Goal: Information Seeking & Learning: Check status

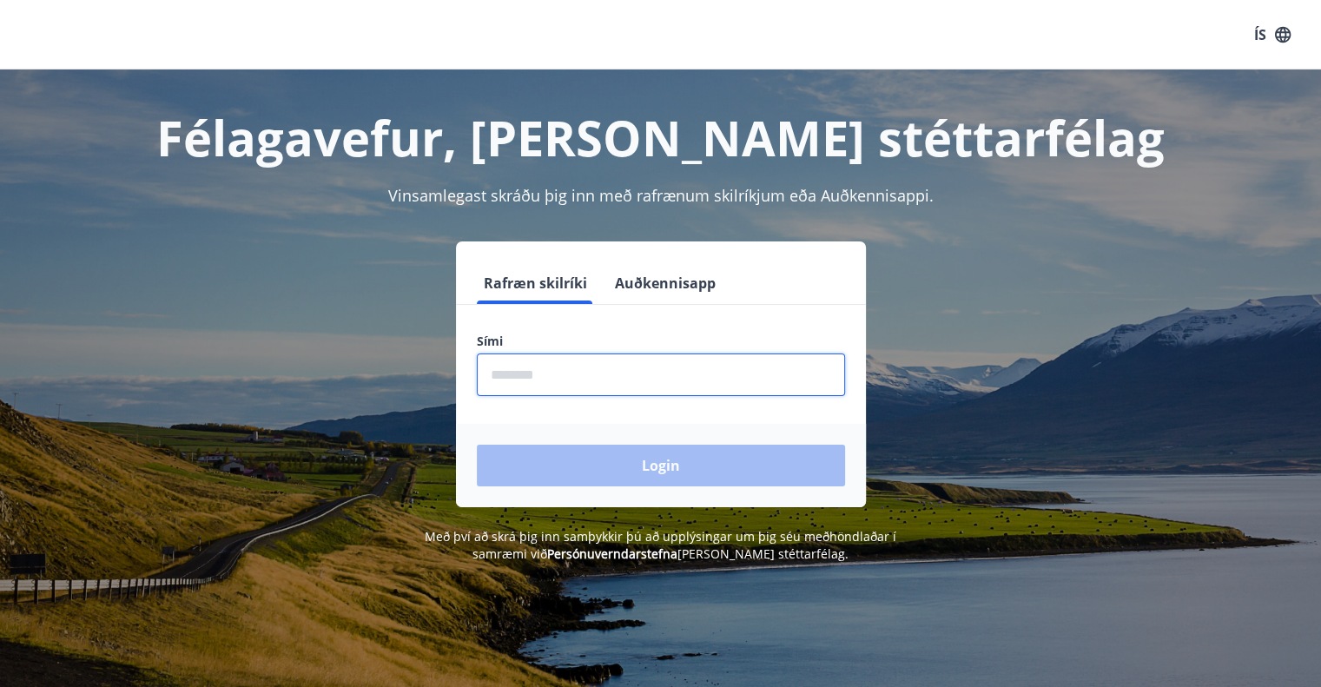
click at [559, 374] on input "phone" at bounding box center [661, 375] width 368 height 43
type input "********"
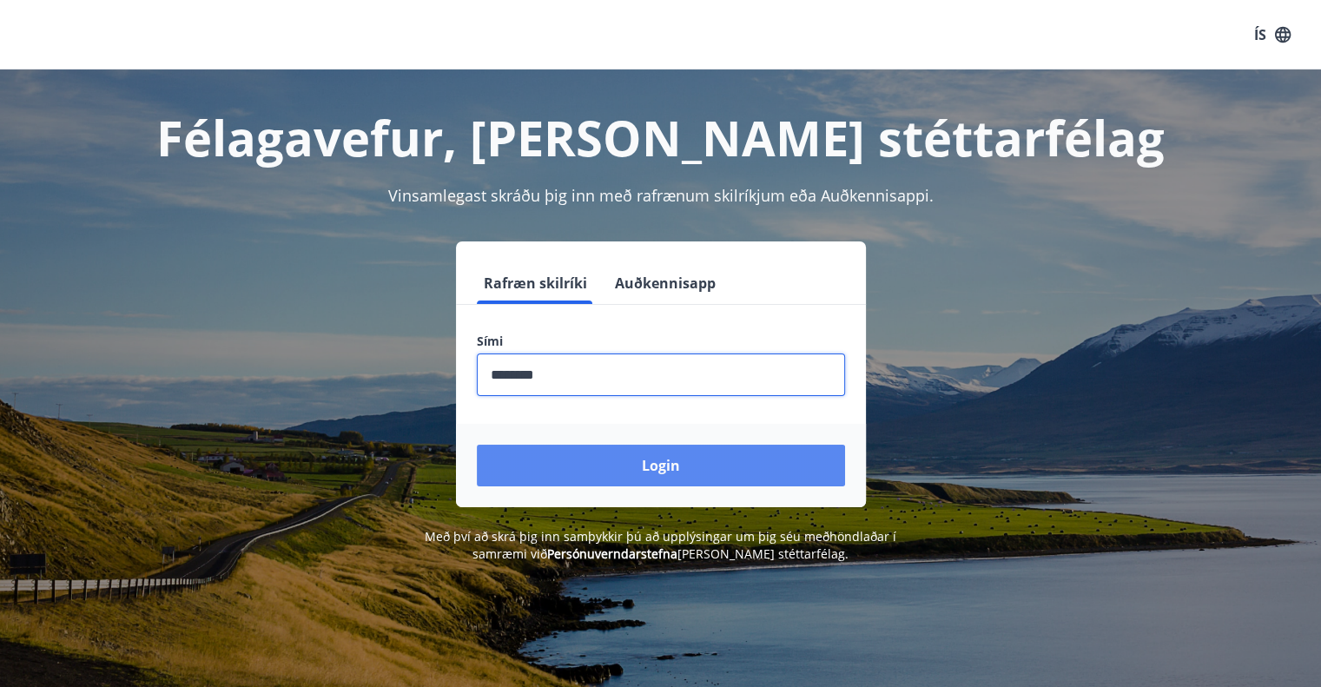
click at [599, 466] on button "Login" at bounding box center [661, 466] width 368 height 42
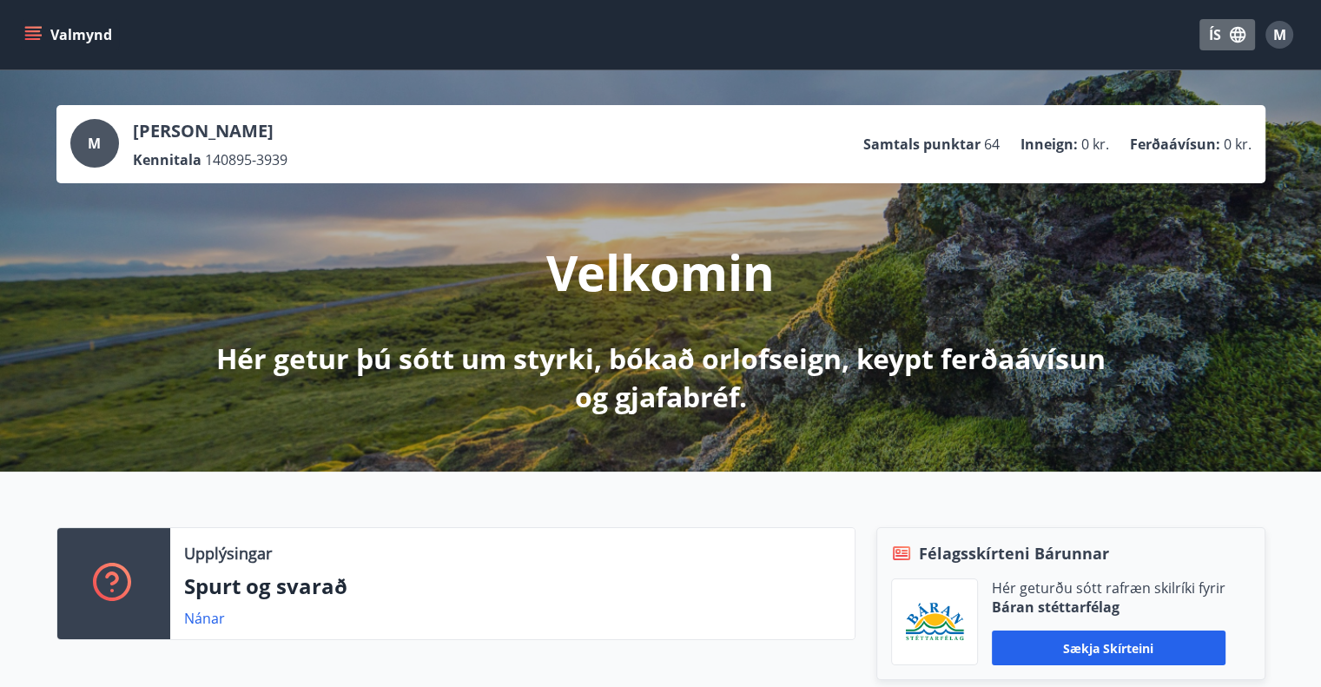
click at [1215, 30] on button "ÍS" at bounding box center [1228, 34] width 56 height 31
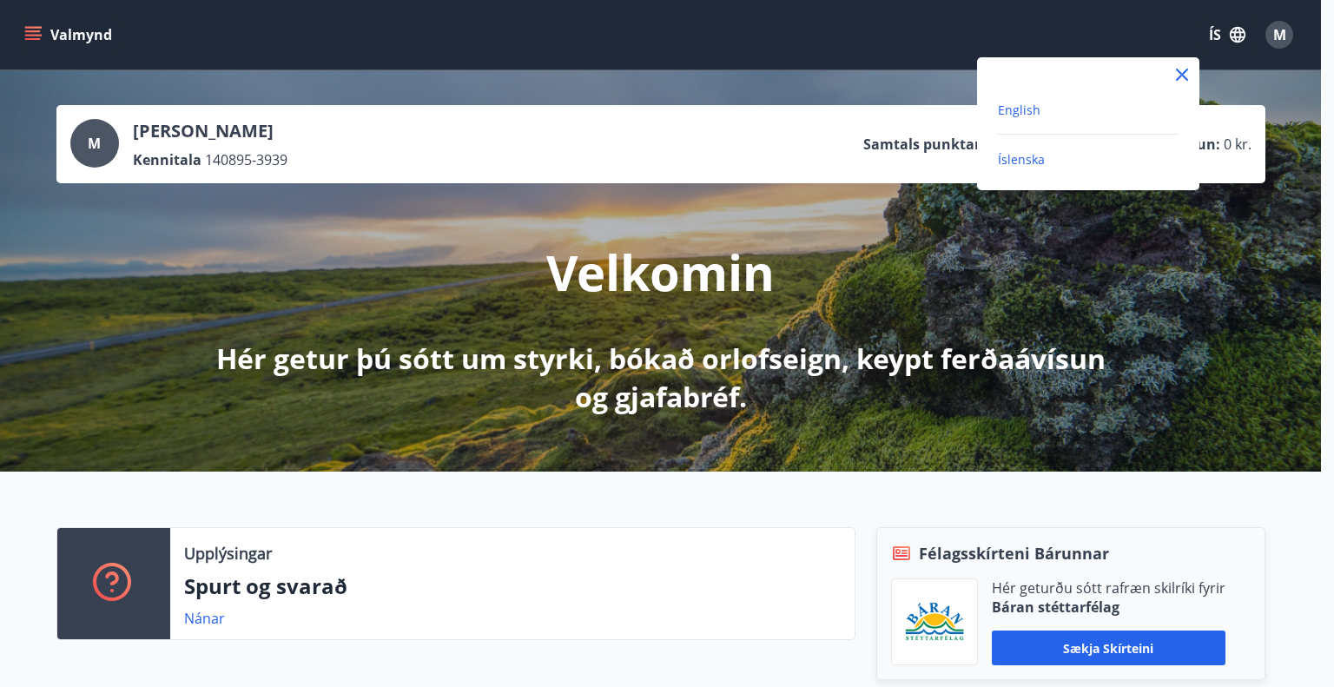
click at [1026, 103] on span "English" at bounding box center [1019, 110] width 43 height 17
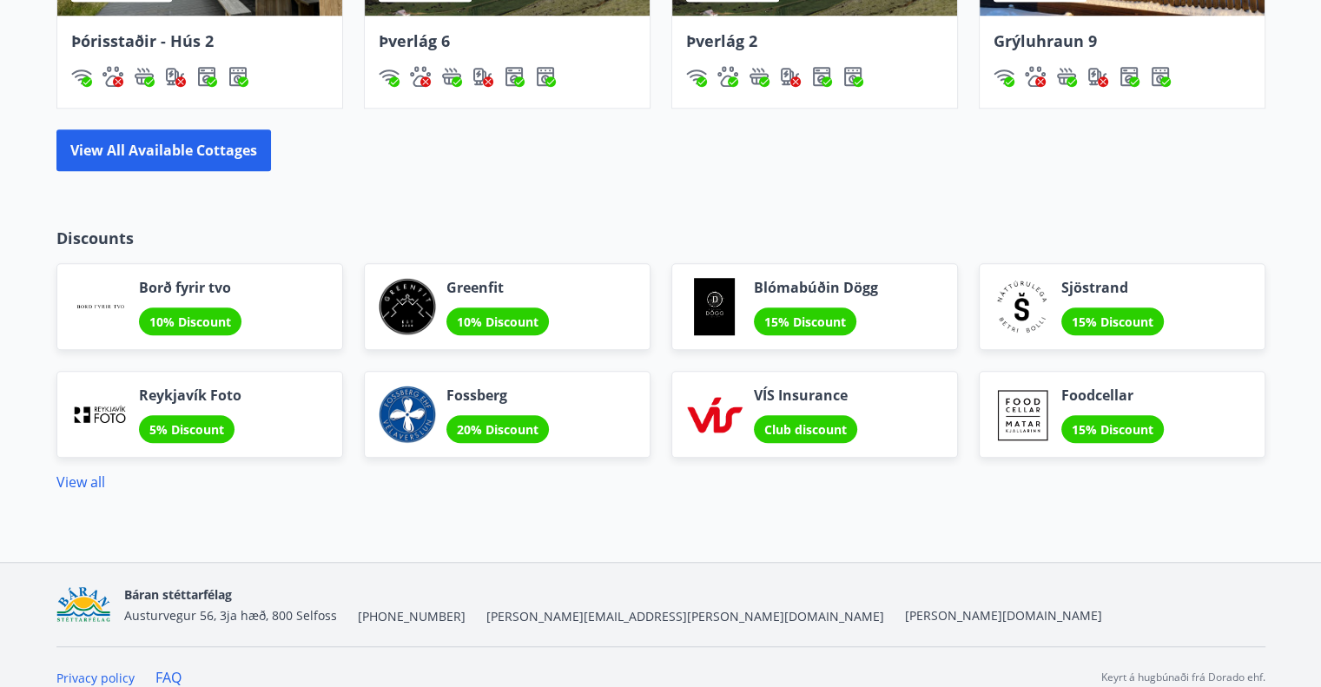
scroll to position [1345, 0]
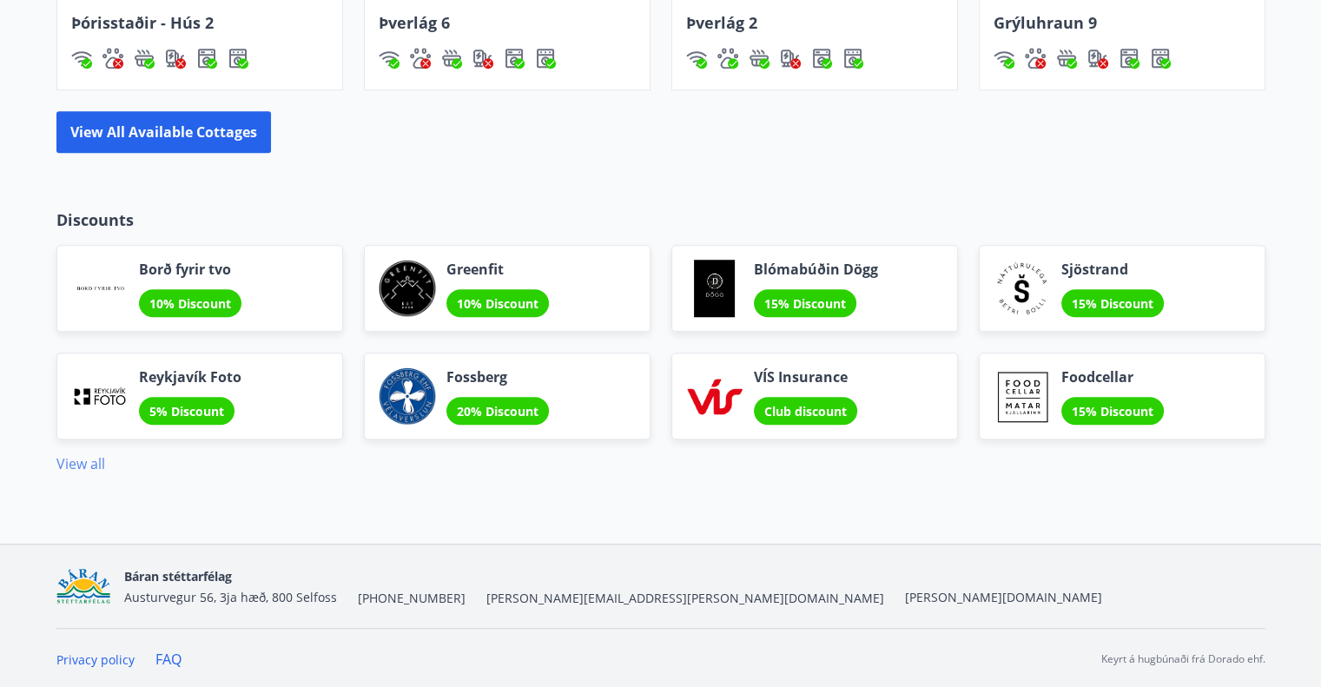
click at [83, 463] on link "View all" at bounding box center [80, 463] width 49 height 19
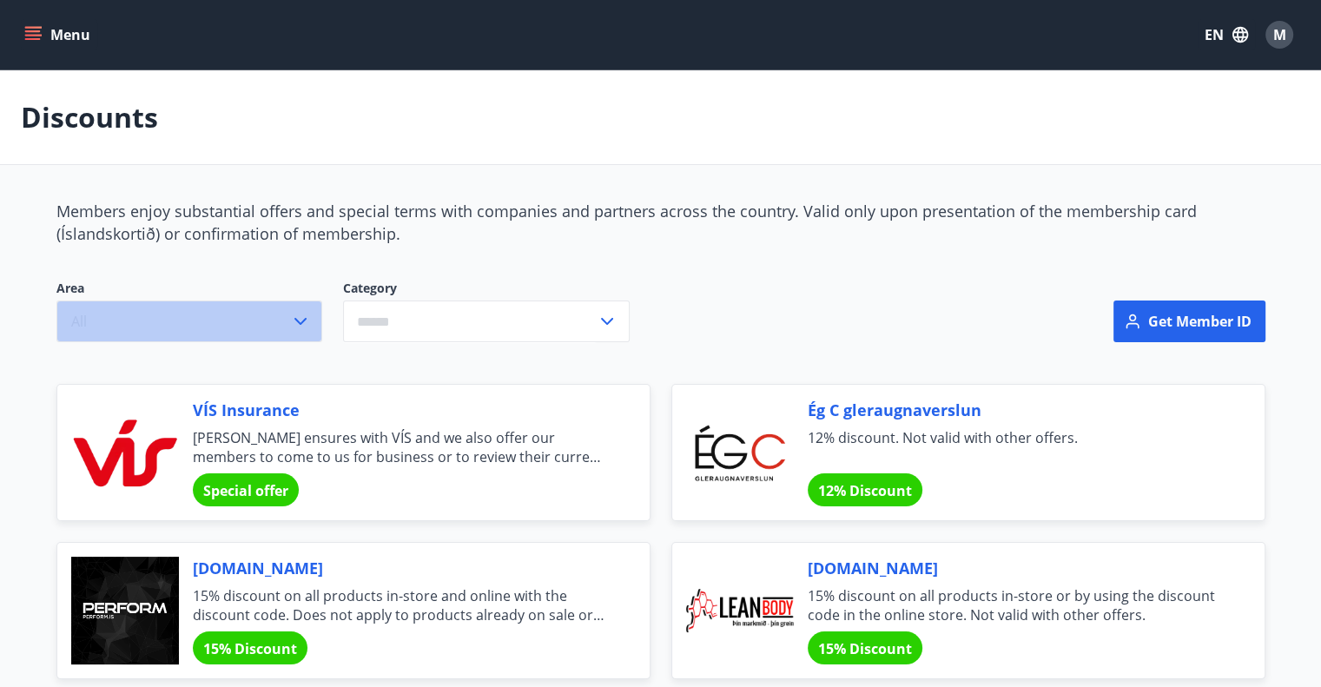
click at [288, 325] on button "All" at bounding box center [189, 322] width 266 height 42
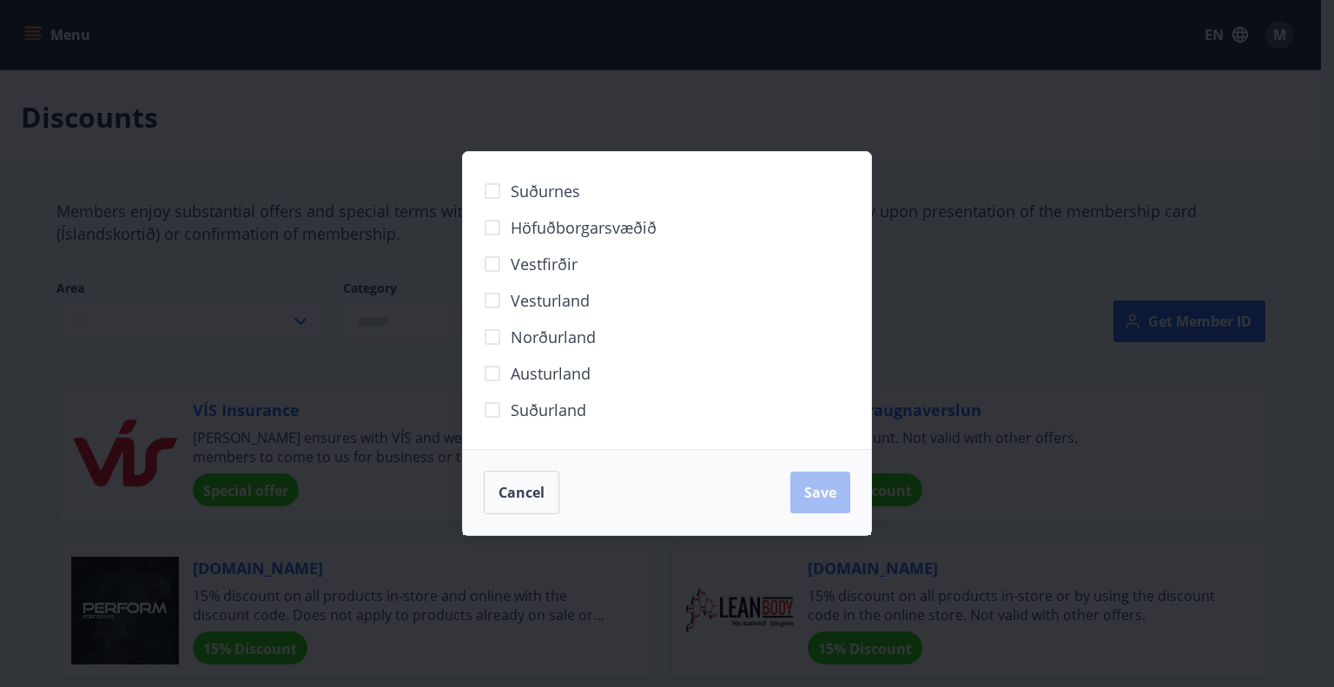
click at [396, 81] on div "Suðurnes Höfuðborgarsvæðið [GEOGRAPHIC_DATA] [GEOGRAPHIC_DATA] Norðurland [GEOG…" at bounding box center [667, 343] width 1334 height 687
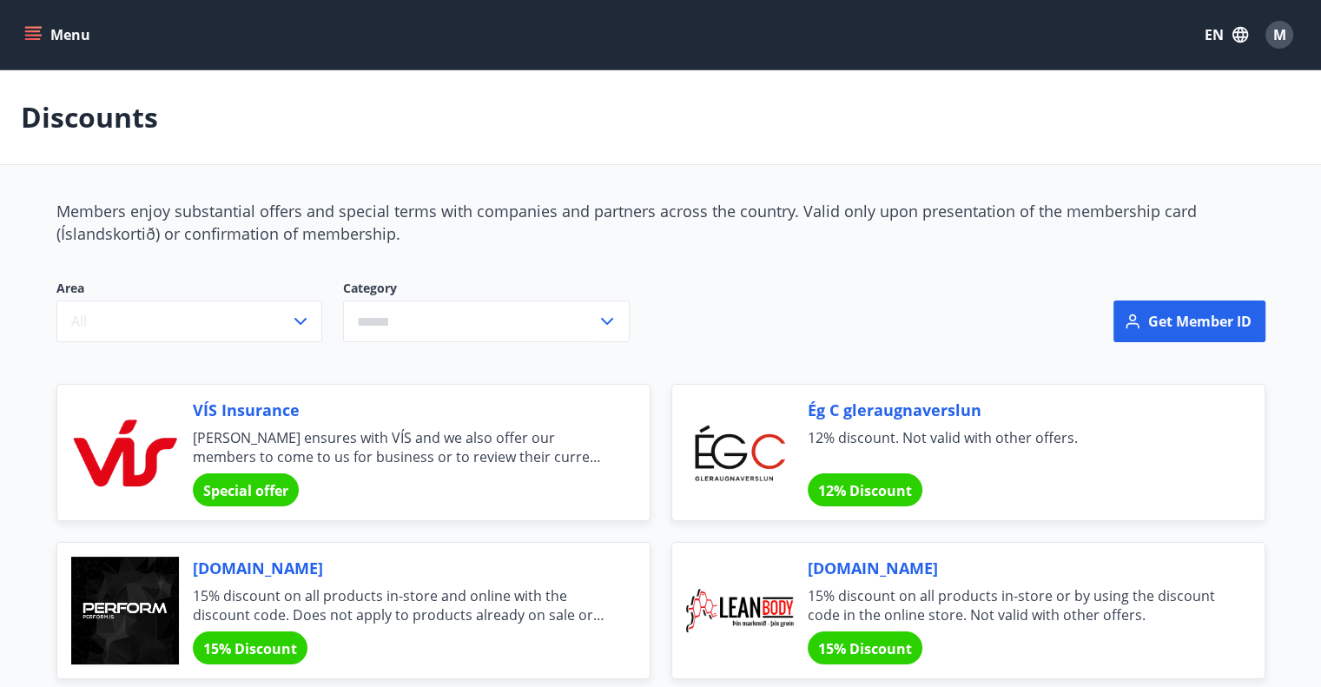
click at [39, 28] on icon "menu" at bounding box center [34, 28] width 19 height 2
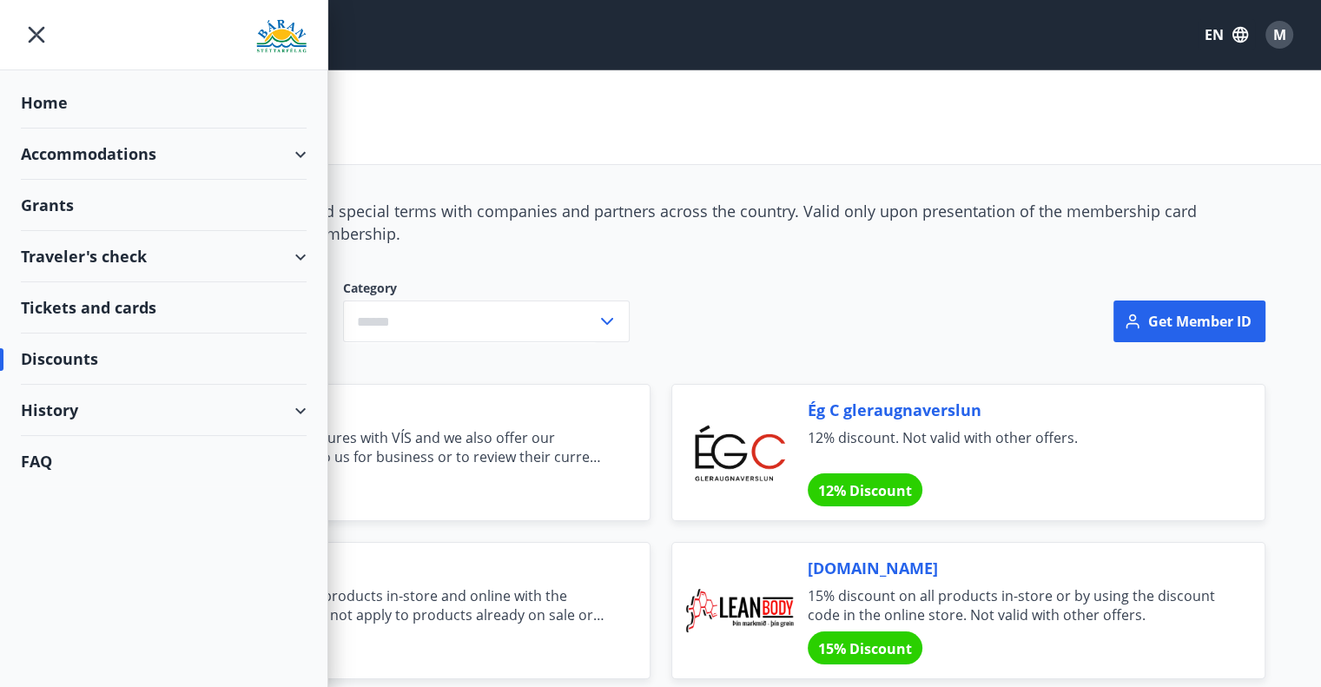
click at [160, 256] on div "Traveler's check" at bounding box center [164, 256] width 286 height 51
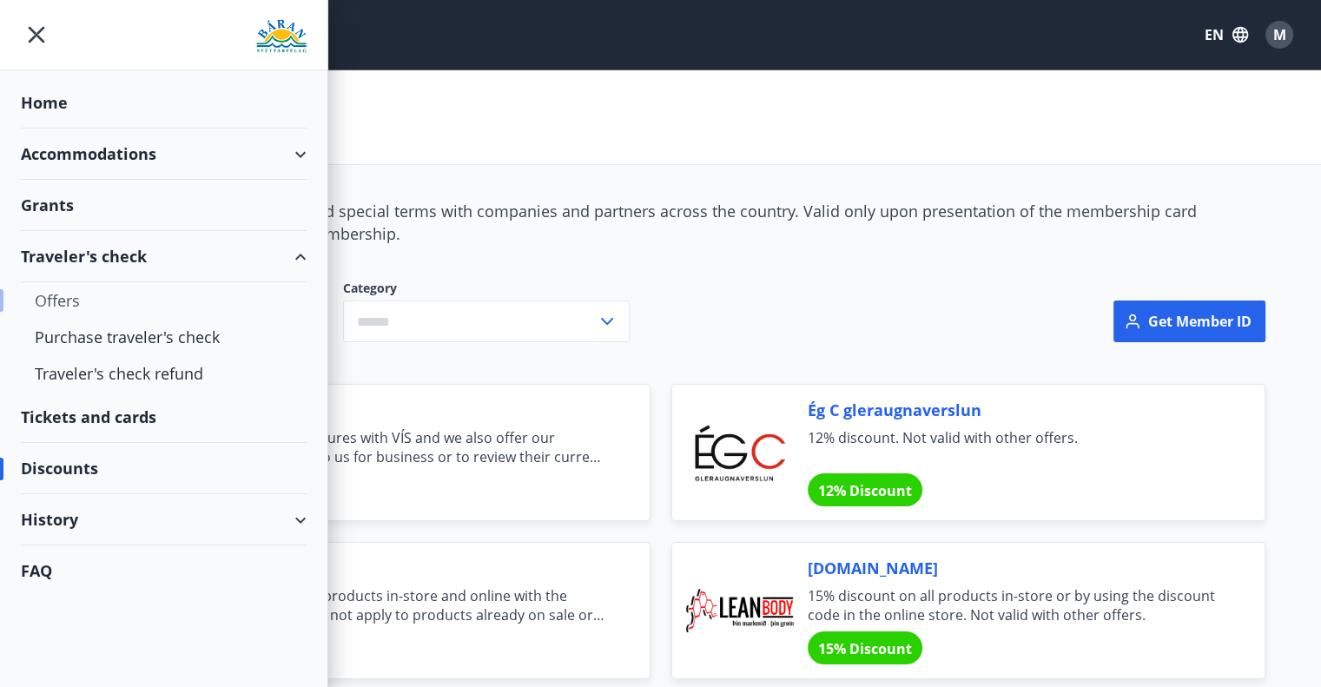
click at [83, 307] on div "Offers" at bounding box center [164, 300] width 258 height 36
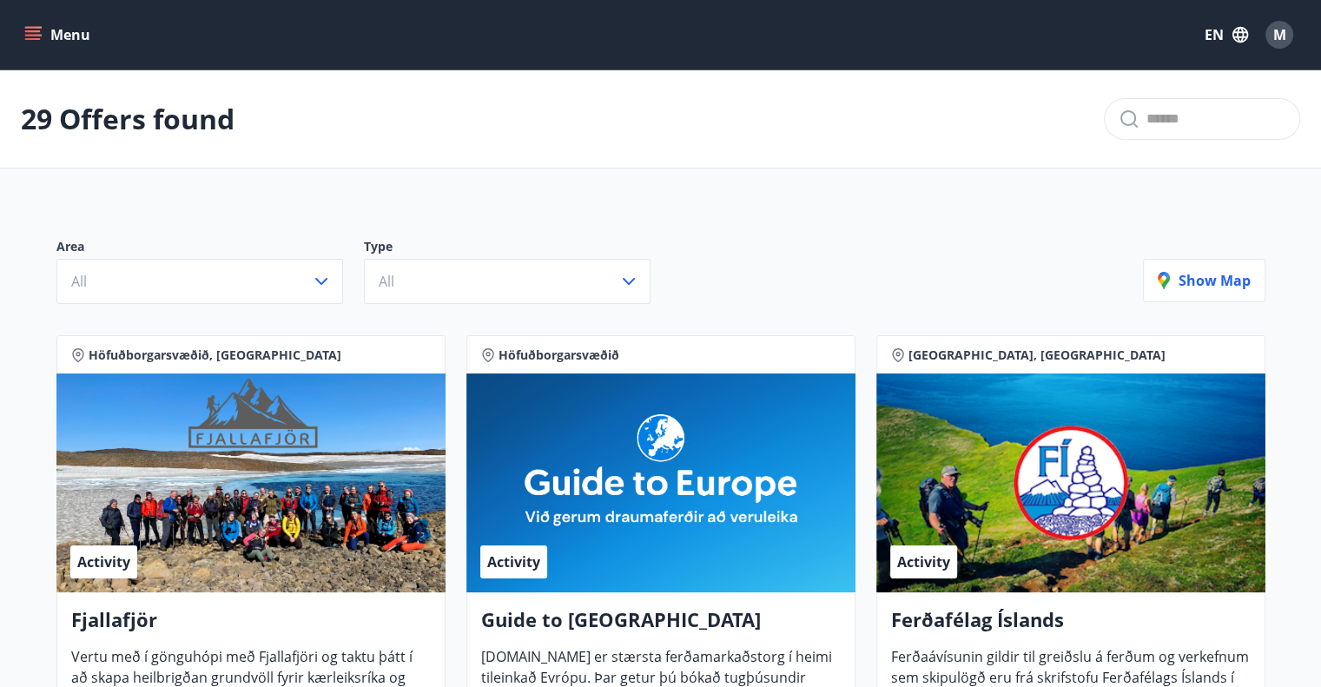
click at [29, 43] on button "Menu" at bounding box center [59, 34] width 76 height 31
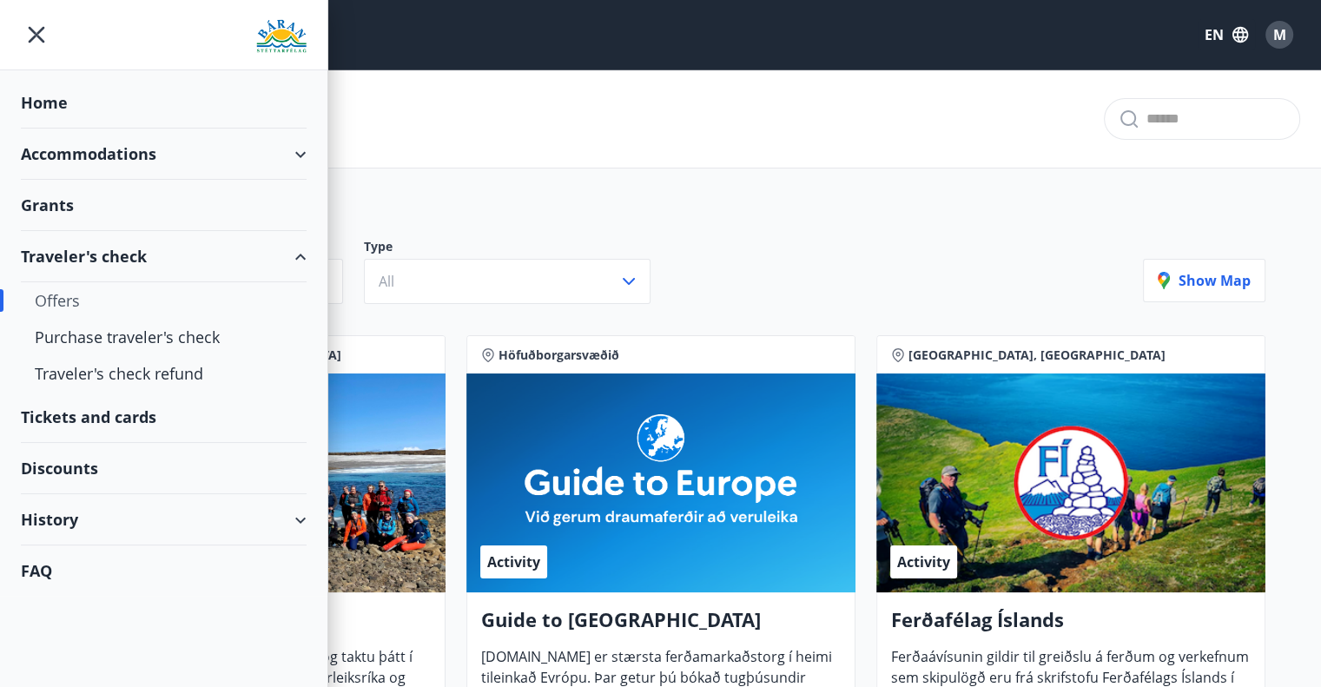
click at [72, 467] on div "Discounts" at bounding box center [164, 468] width 286 height 51
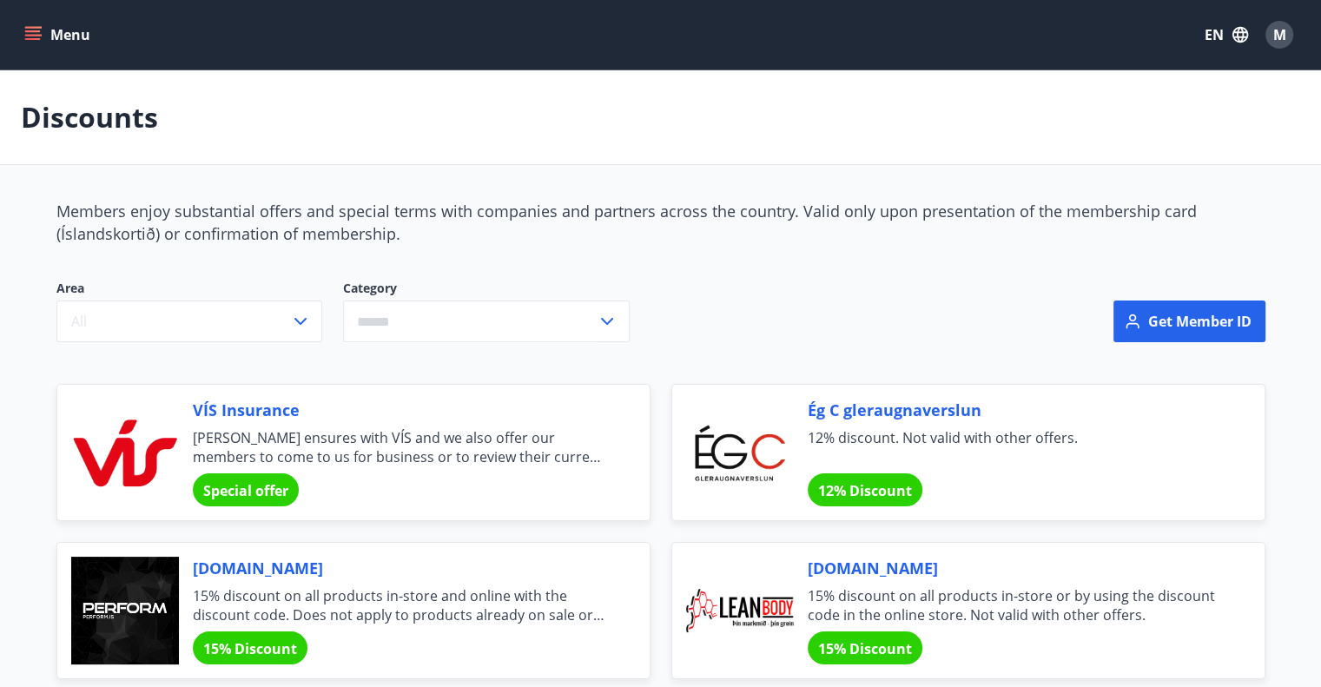
click at [38, 27] on icon "menu" at bounding box center [34, 28] width 19 height 2
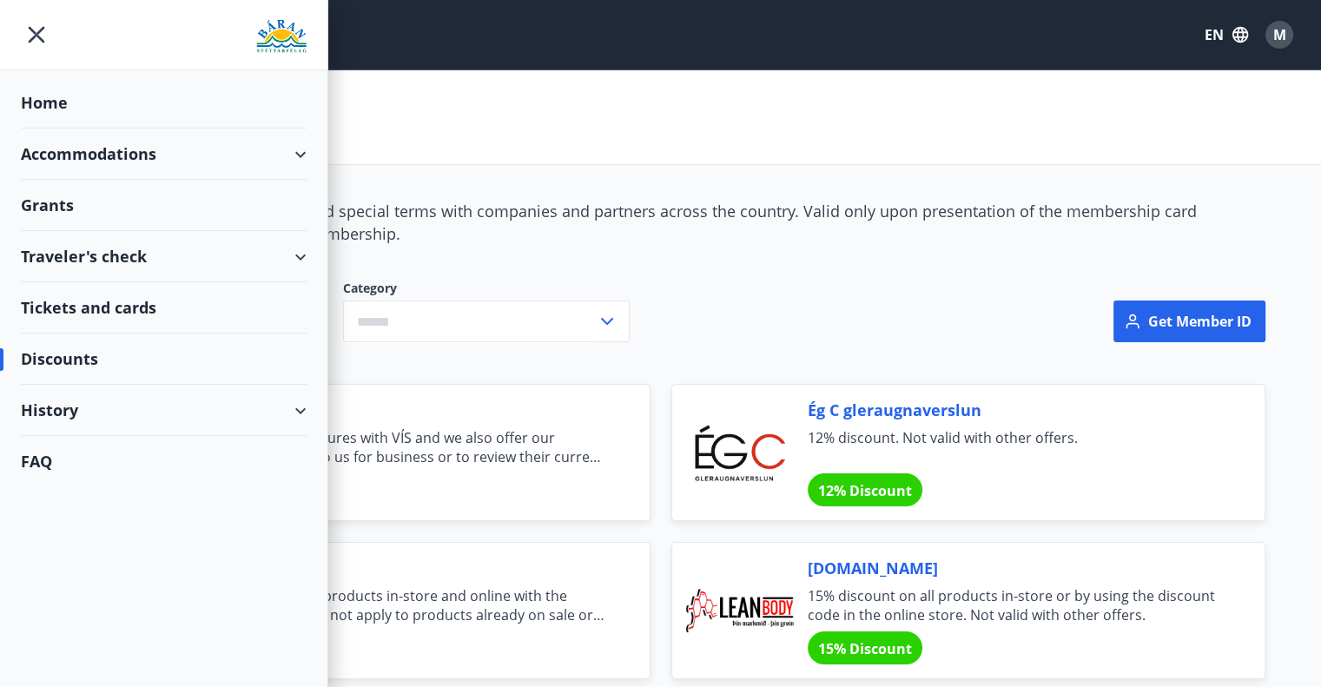
click at [70, 401] on div "History" at bounding box center [164, 410] width 286 height 51
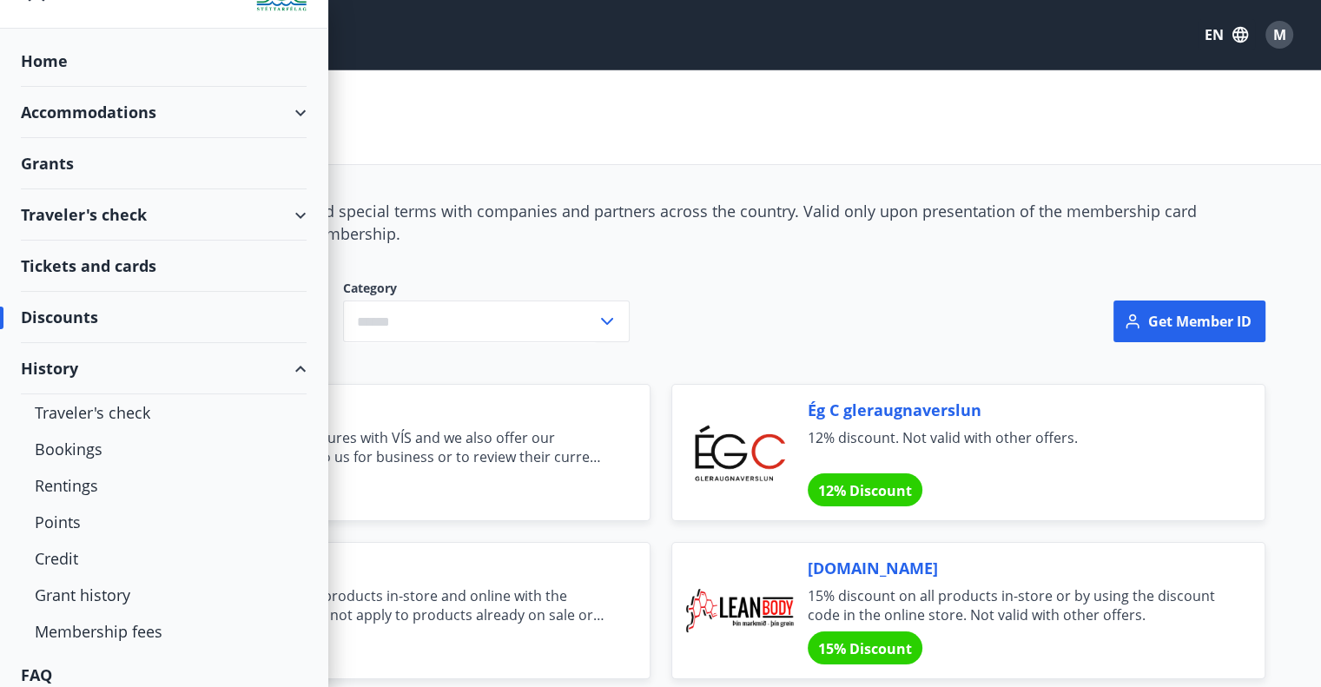
scroll to position [53, 0]
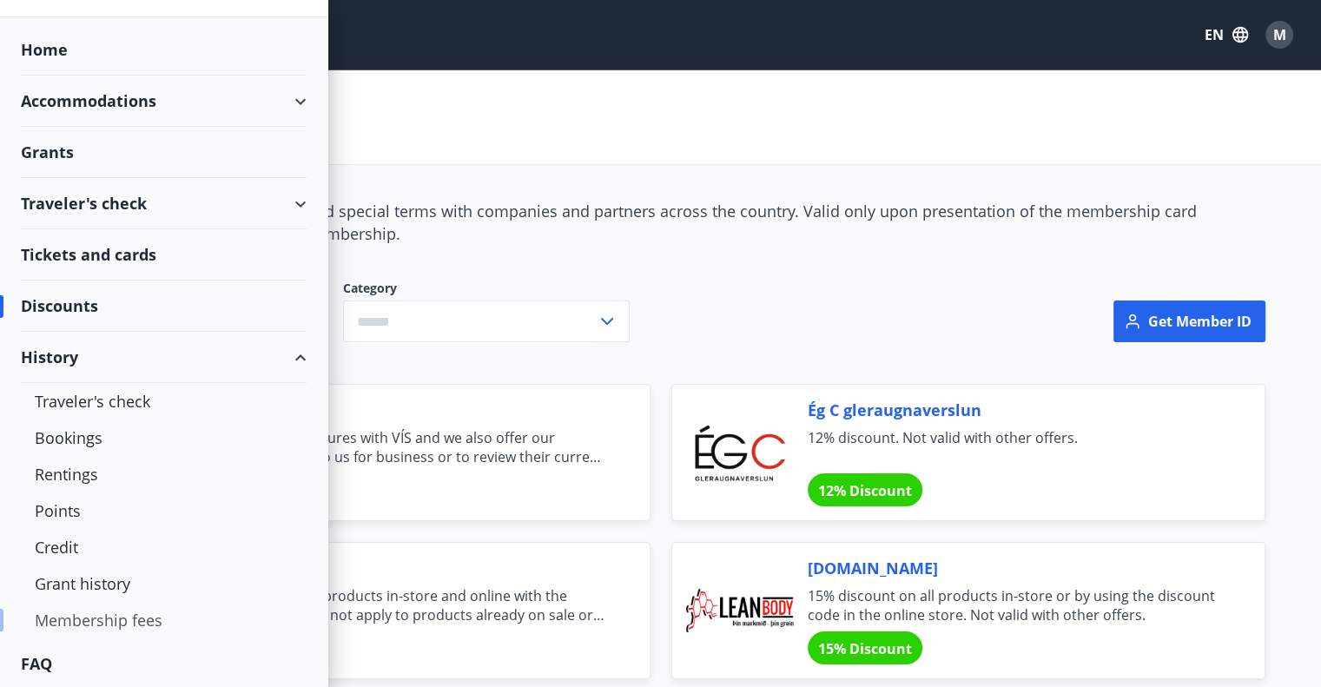
click at [96, 622] on div "Membership fees" at bounding box center [164, 620] width 258 height 36
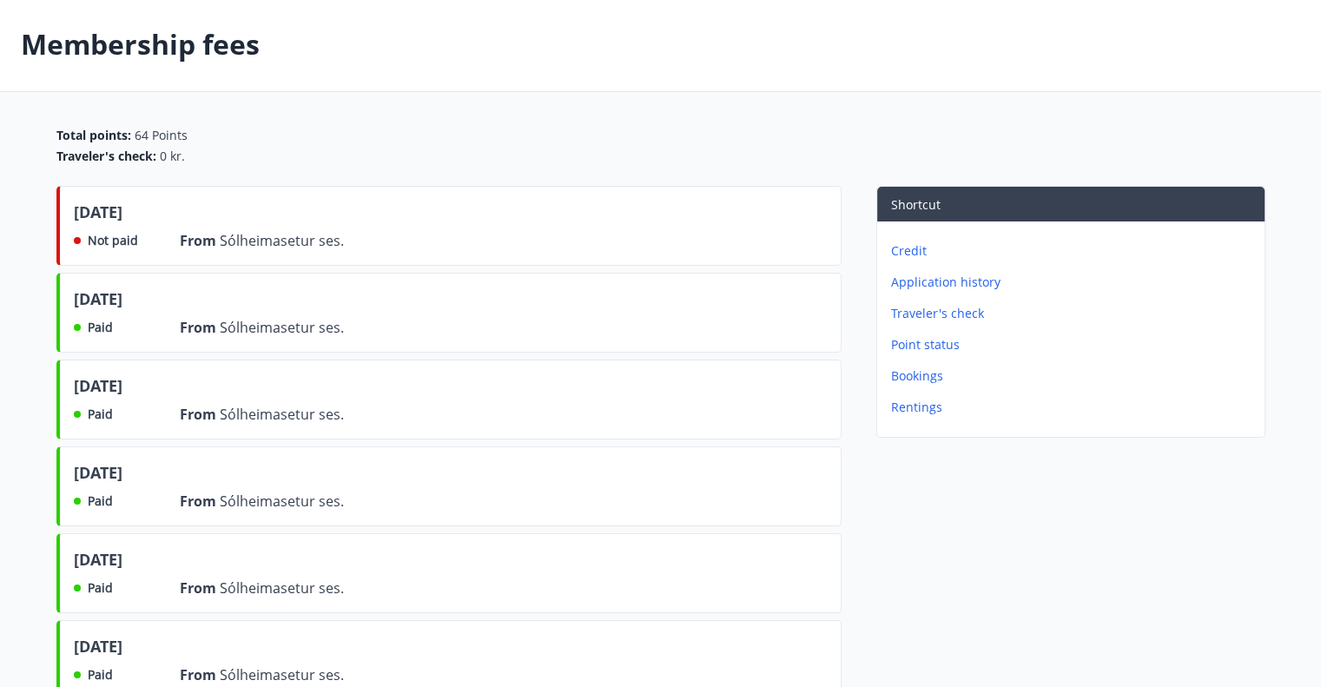
scroll to position [76, 0]
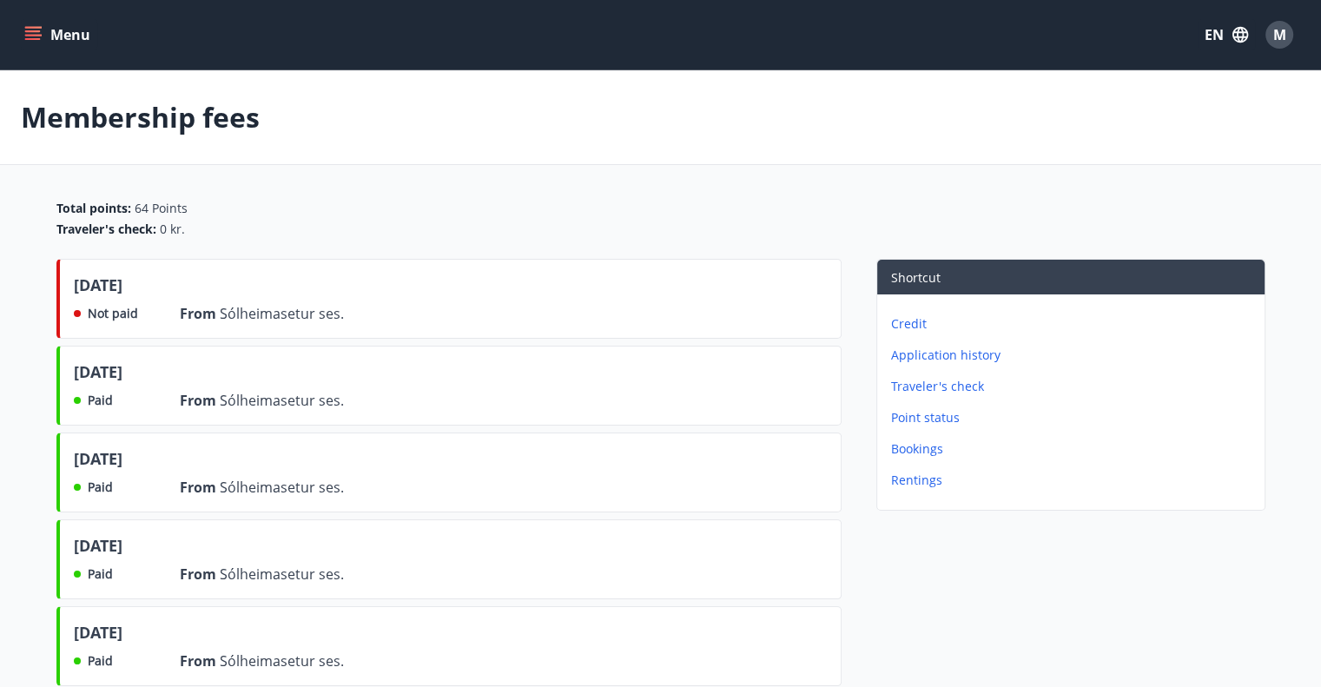
click at [1218, 31] on button "EN" at bounding box center [1226, 34] width 57 height 31
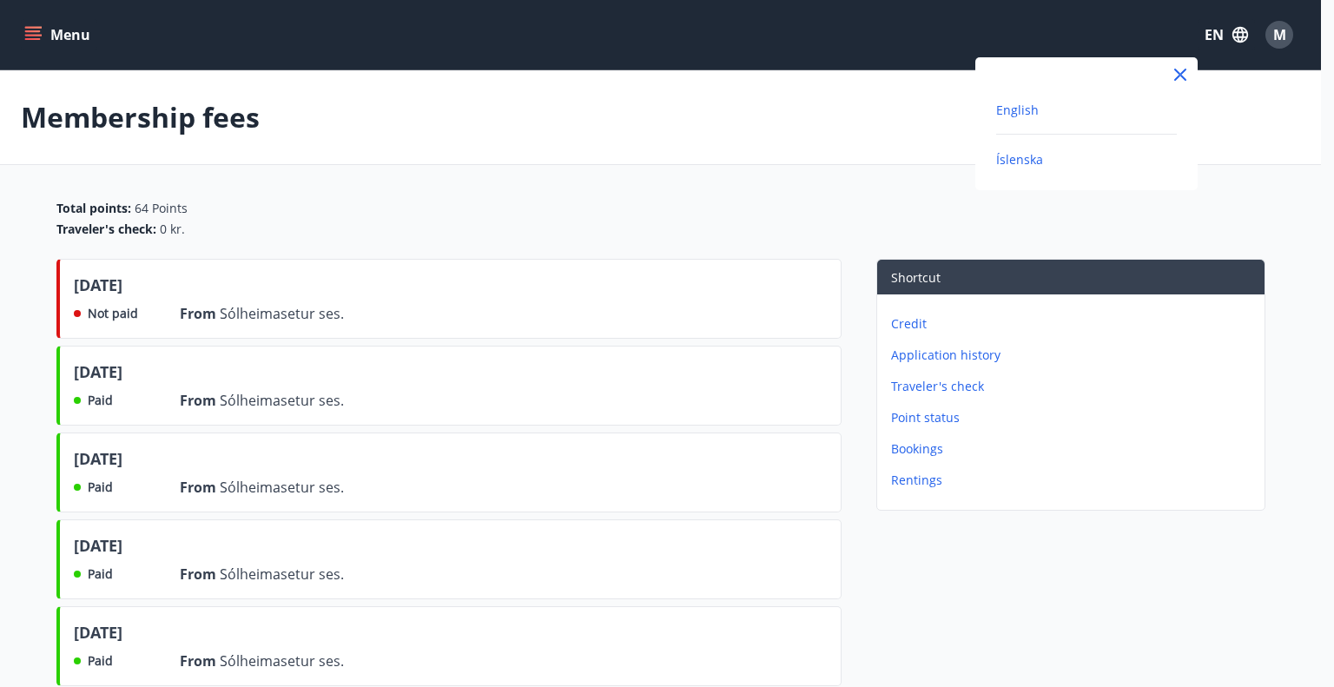
click at [1028, 152] on span "Íslenska" at bounding box center [1019, 159] width 47 height 17
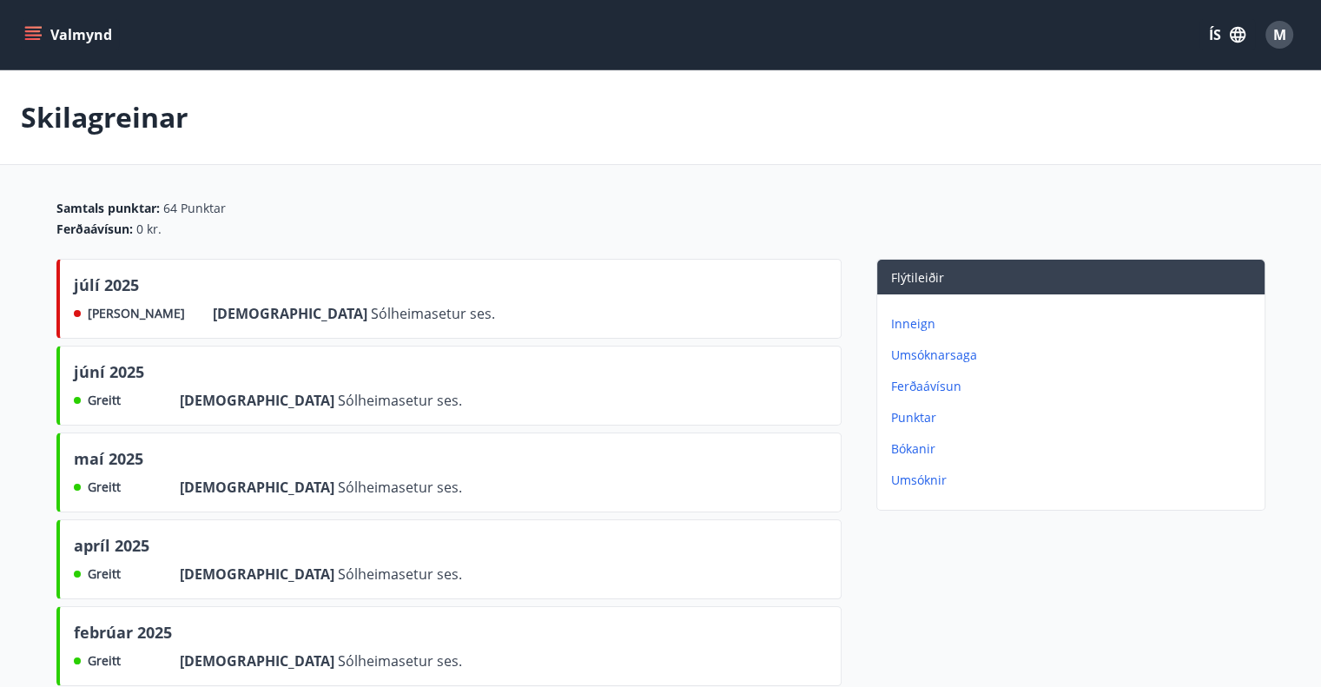
click at [1227, 41] on button "ÍS" at bounding box center [1228, 34] width 56 height 31
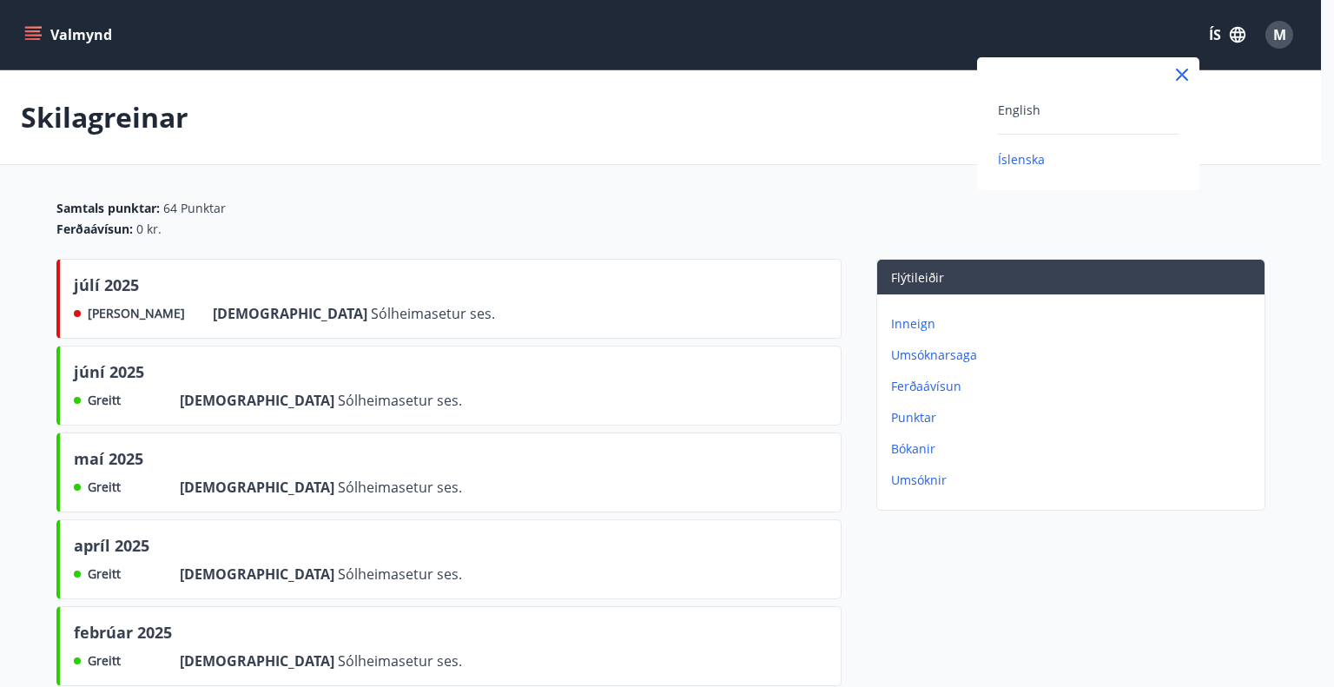
click at [1003, 156] on span "Íslenska" at bounding box center [1021, 159] width 47 height 17
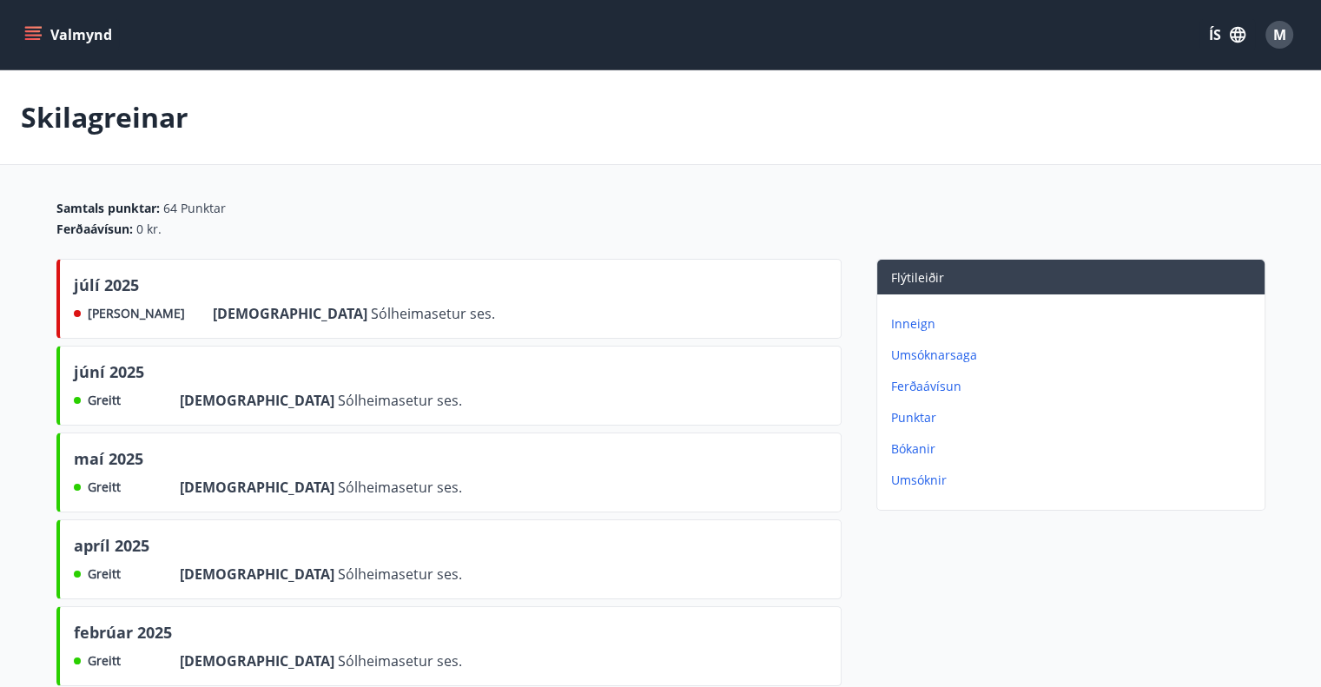
click at [1222, 31] on button "ÍS" at bounding box center [1228, 34] width 56 height 31
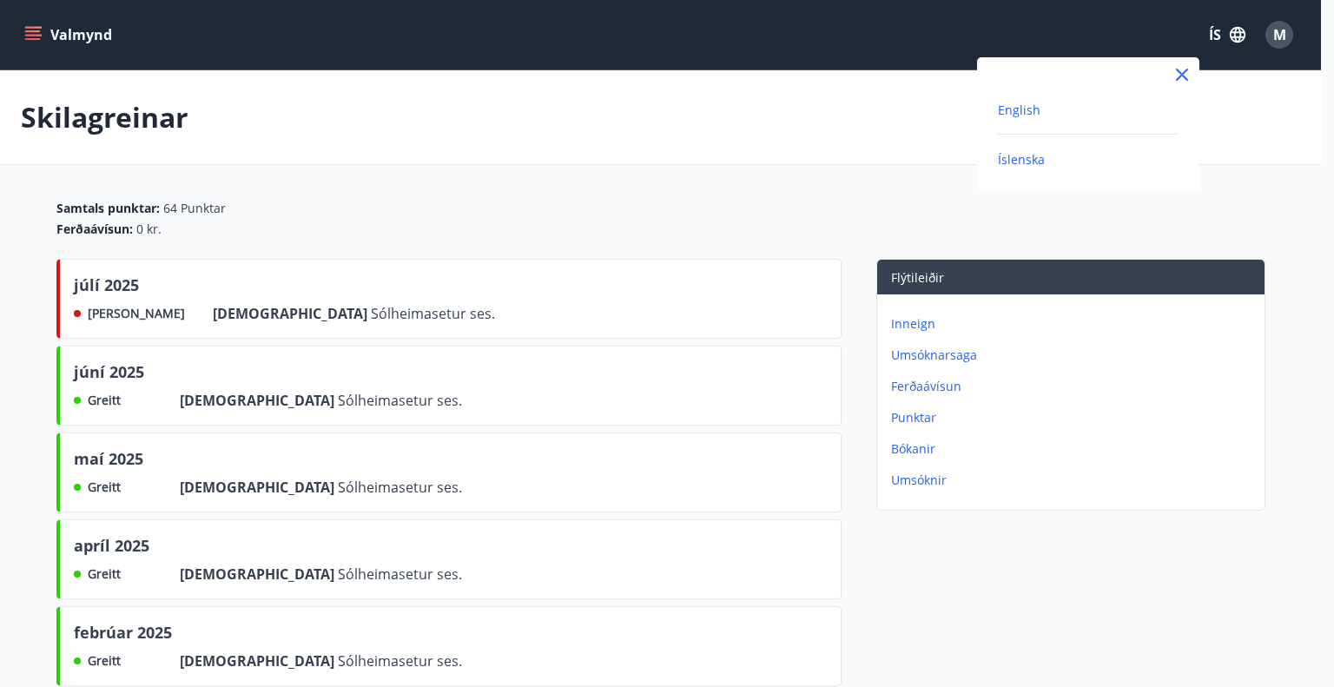
click at [1003, 109] on span "English" at bounding box center [1019, 110] width 43 height 17
